Goal: Find specific page/section: Find specific page/section

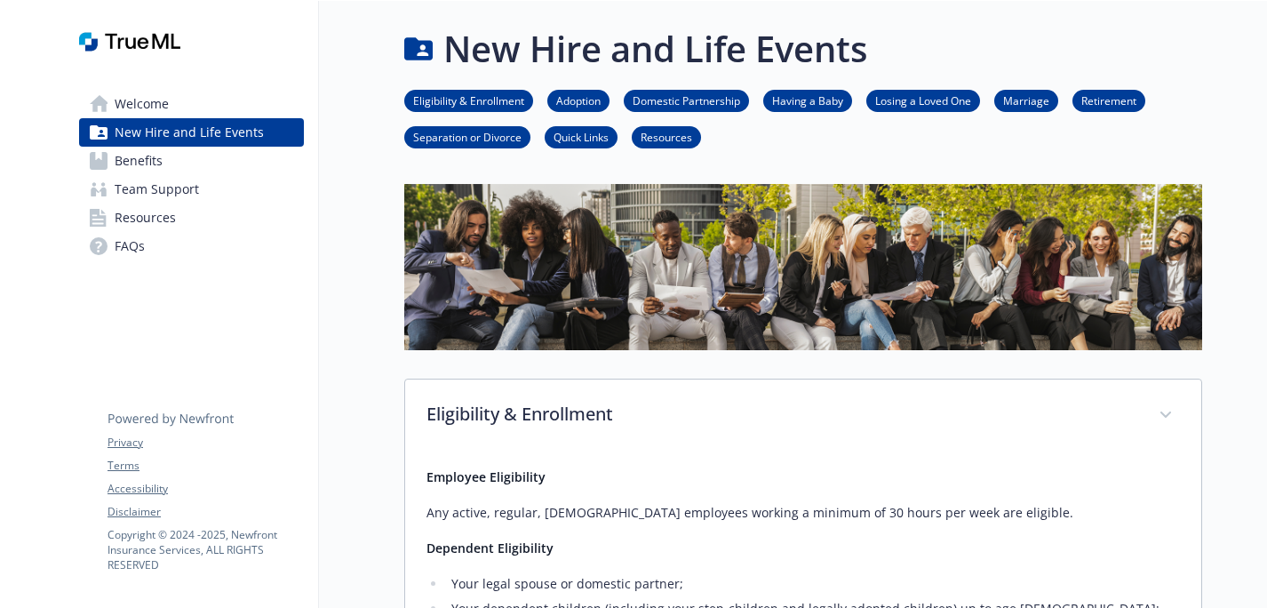
scroll to position [1894, 0]
